Goal: Find specific page/section: Find specific page/section

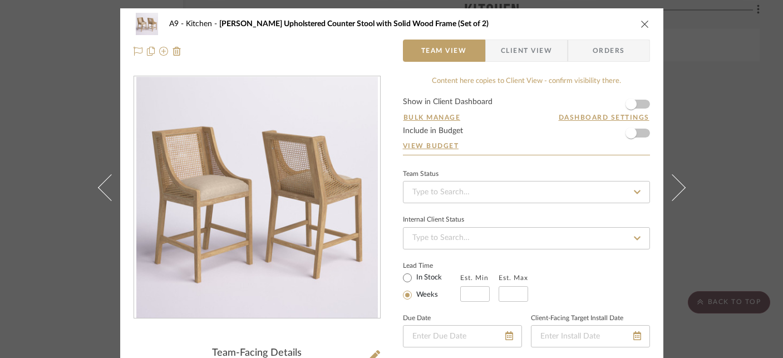
click at [642, 26] on icon "close" at bounding box center [644, 23] width 9 height 9
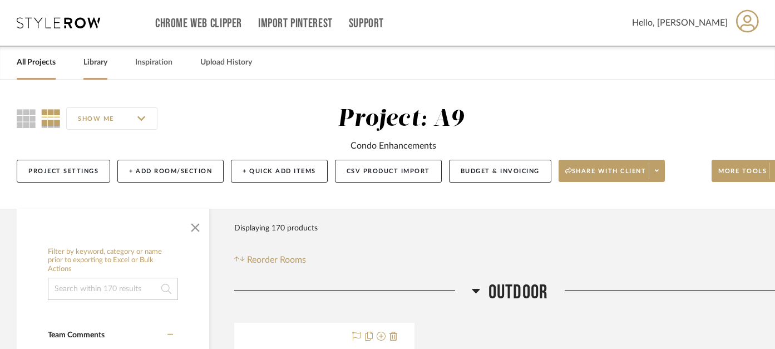
click at [100, 60] on link "Library" at bounding box center [95, 62] width 24 height 15
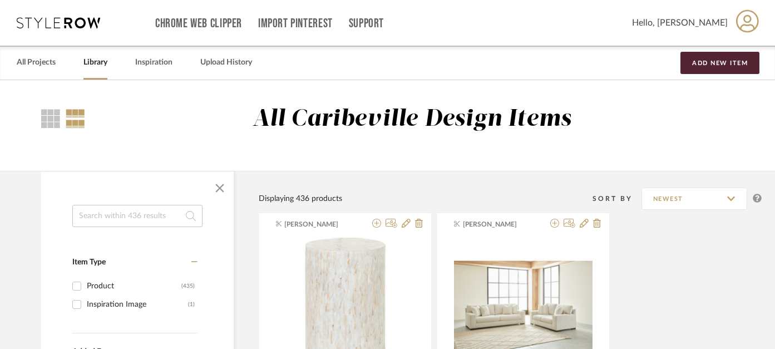
click at [162, 217] on input at bounding box center [137, 216] width 130 height 22
type input "ahlea"
